Goal: Navigation & Orientation: Find specific page/section

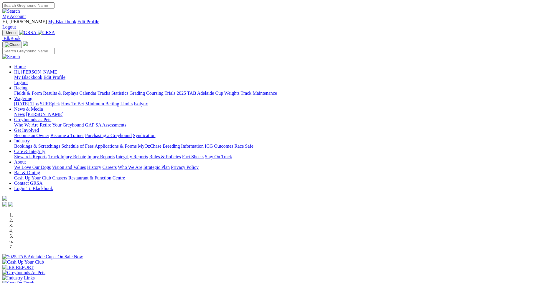
click at [96, 91] on link "Calendar" at bounding box center [87, 93] width 17 height 5
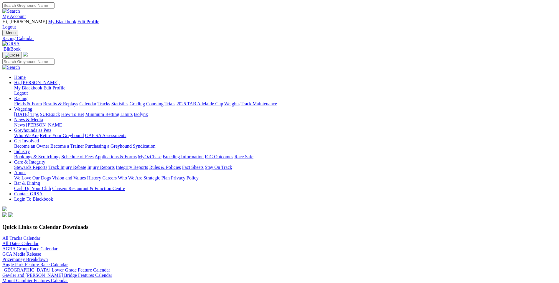
click at [68, 278] on link "Mount Gambier Features Calendar" at bounding box center [35, 280] width 66 height 5
